Goal: Find specific page/section: Find specific page/section

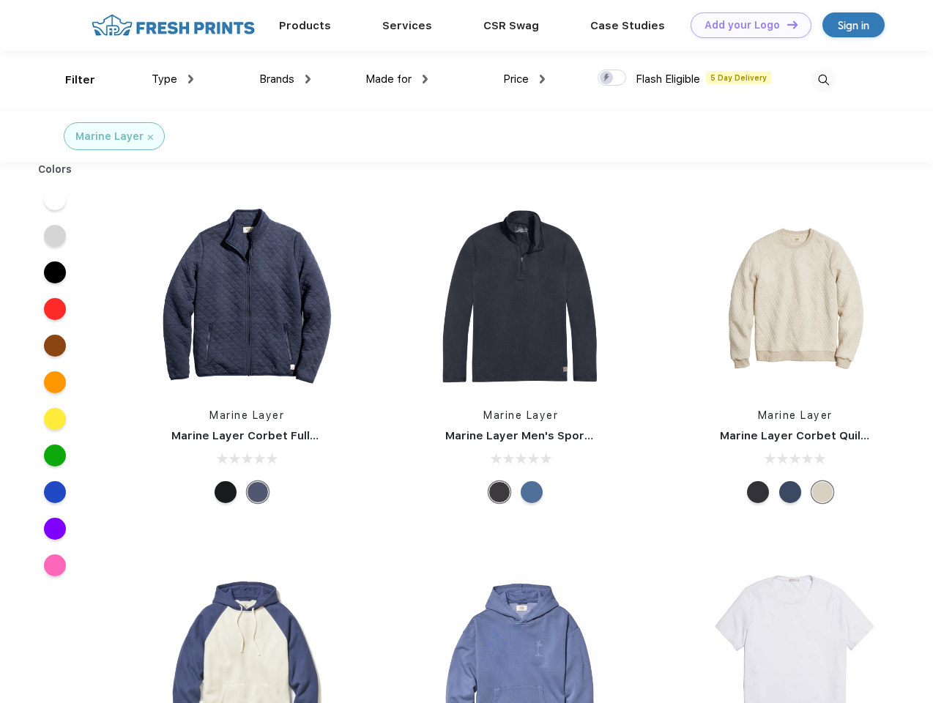
scroll to position [1, 0]
click at [746, 25] on link "Add your Logo Design Tool" at bounding box center [751, 25] width 121 height 26
click at [0, 0] on div "Design Tool" at bounding box center [0, 0] width 0 height 0
click at [786, 24] on link "Add your Logo Design Tool" at bounding box center [751, 25] width 121 height 26
click at [70, 80] on div "Filter" at bounding box center [80, 80] width 30 height 17
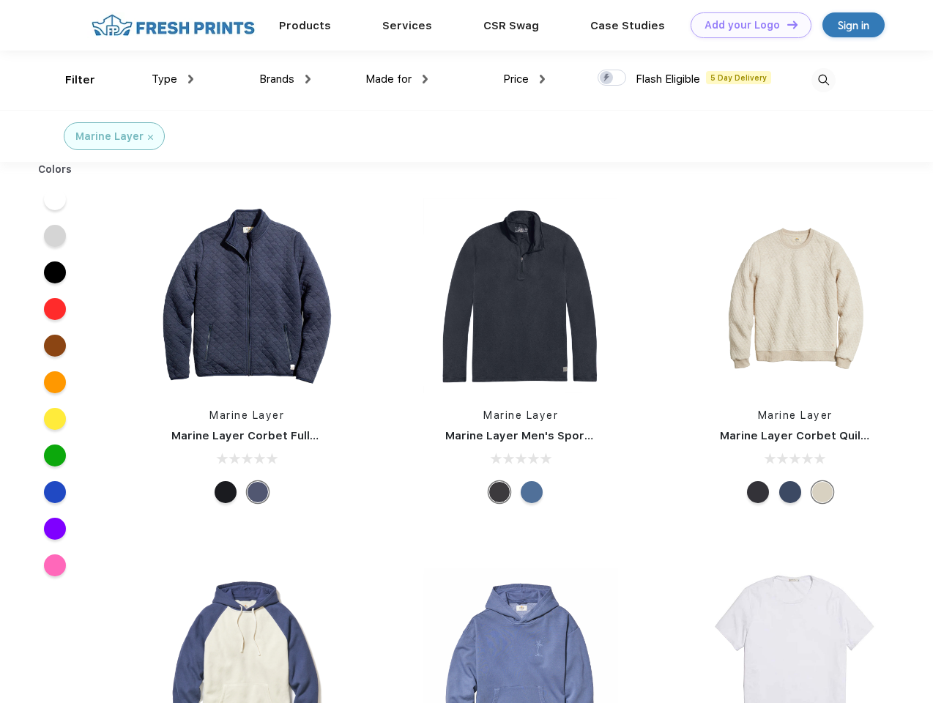
click at [173, 79] on span "Type" at bounding box center [165, 79] width 26 height 13
click at [285, 79] on span "Brands" at bounding box center [276, 79] width 35 height 13
click at [397, 79] on span "Made for" at bounding box center [389, 79] width 46 height 13
click at [524, 79] on span "Price" at bounding box center [516, 79] width 26 height 13
click at [612, 78] on div at bounding box center [612, 78] width 29 height 16
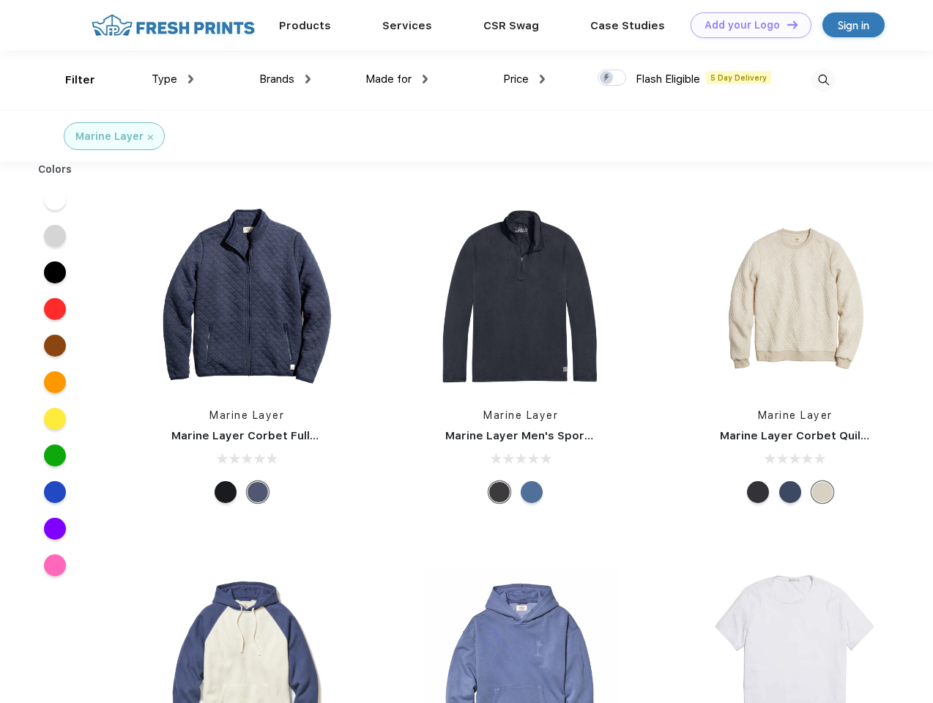
click at [607, 78] on input "checkbox" at bounding box center [603, 74] width 10 height 10
click at [823, 80] on img at bounding box center [824, 80] width 24 height 24
